Goal: Check status: Check status

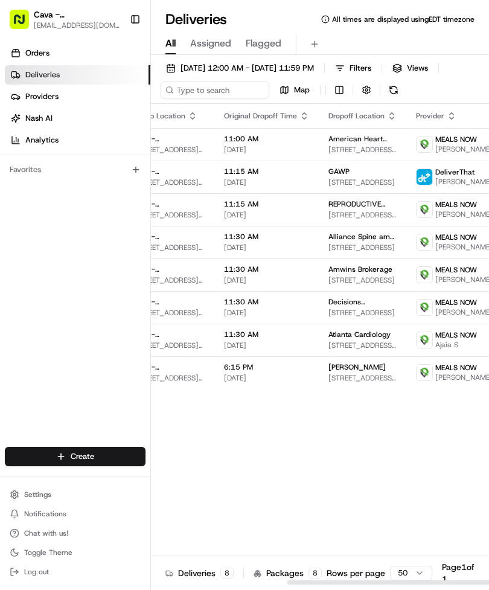
scroll to position [0, 213]
click at [346, 496] on div "Status Original Pickup Time Pickup Location Original Dropoff Time Dropoff Locat…" at bounding box center [243, 344] width 610 height 481
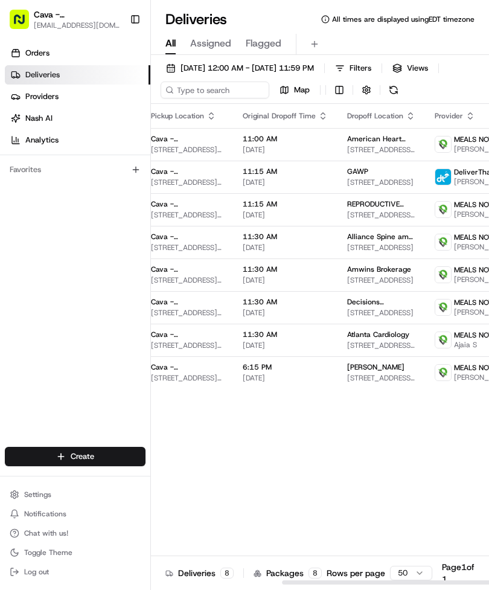
scroll to position [0, 209]
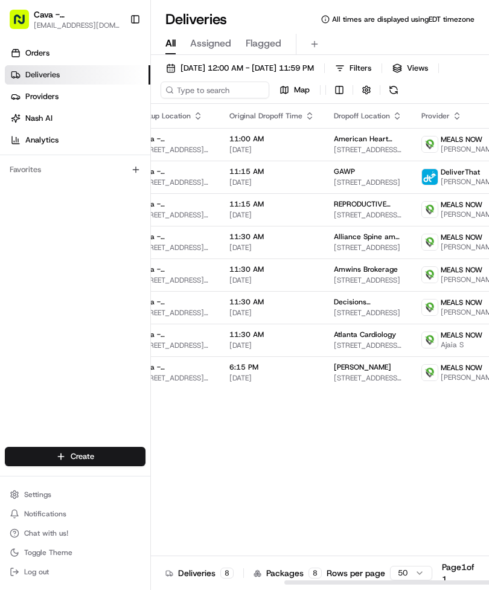
click at [360, 150] on span "[STREET_ADDRESS][PERSON_NAME]" at bounding box center [368, 150] width 68 height 10
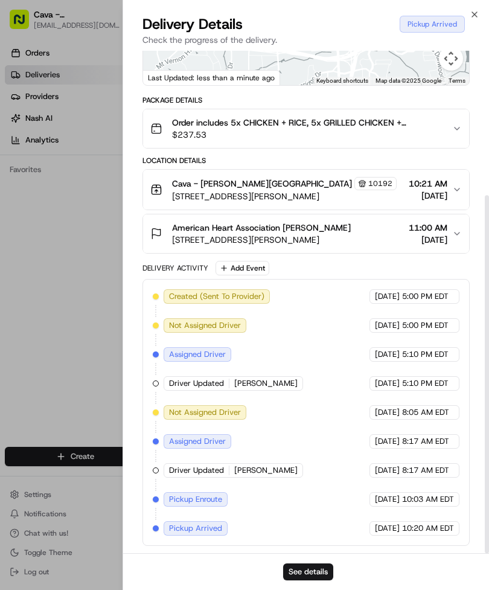
scroll to position [203, 0]
click at [446, 231] on span "11:00 AM" at bounding box center [428, 228] width 39 height 12
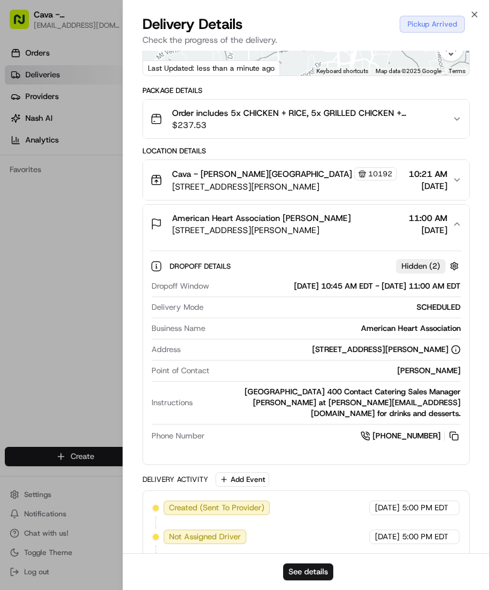
click at [304, 572] on button "See details" at bounding box center [308, 571] width 50 height 17
click at [470, 13] on icon "button" at bounding box center [475, 15] width 10 height 10
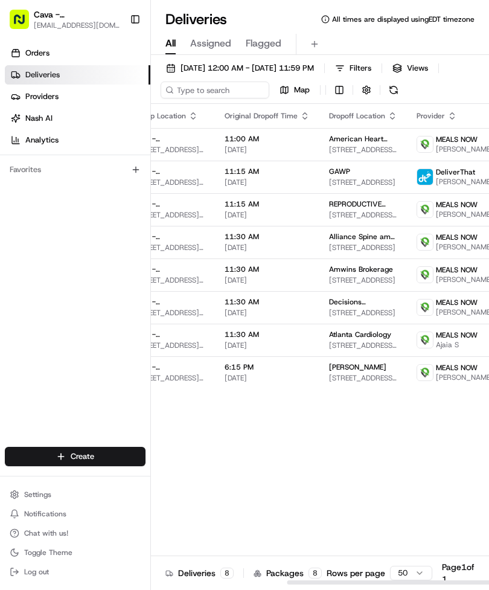
scroll to position [0, 213]
click at [348, 142] on span "American Heart Association" at bounding box center [364, 139] width 68 height 10
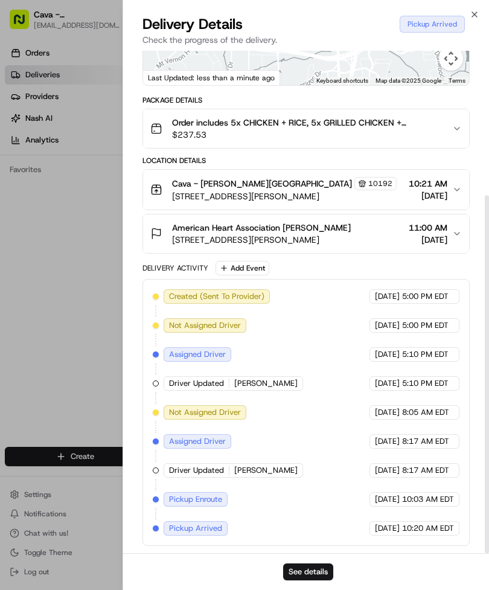
scroll to position [203, 0]
click at [315, 235] on span "[STREET_ADDRESS][PERSON_NAME]" at bounding box center [261, 240] width 179 height 12
